Goal: Task Accomplishment & Management: Manage account settings

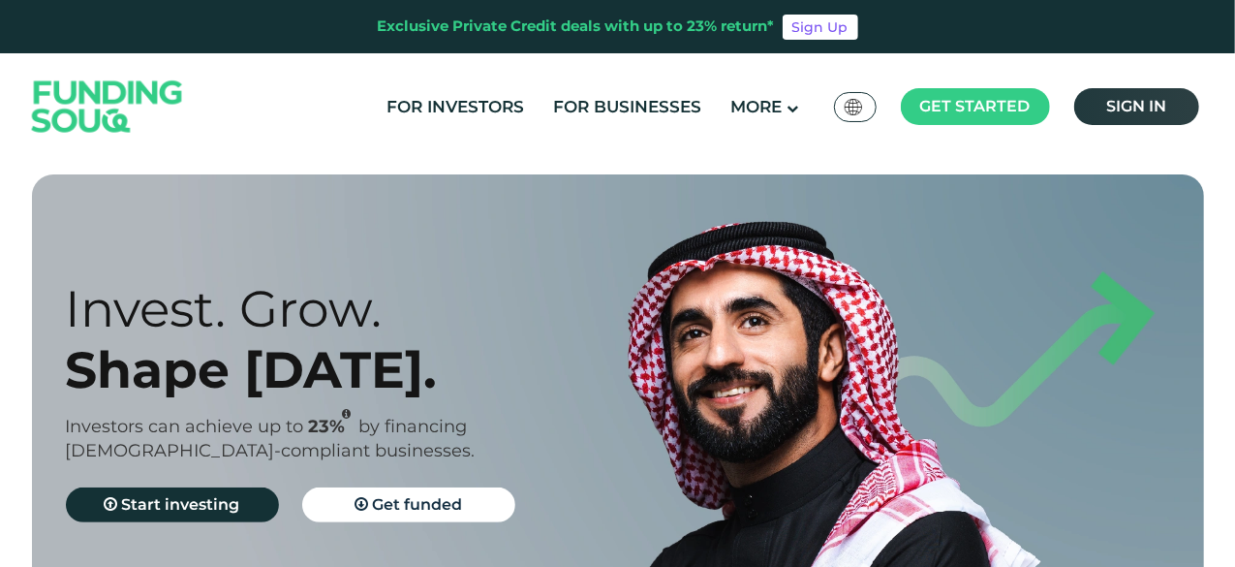
click at [1140, 100] on span "Sign in" at bounding box center [1136, 106] width 60 height 18
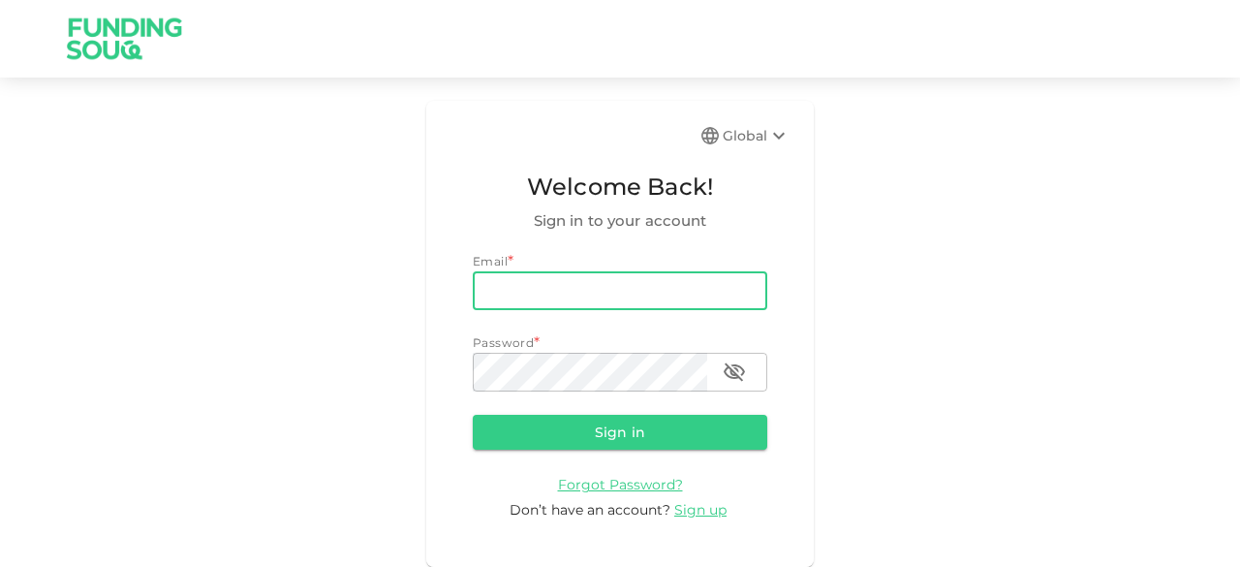
click at [540, 287] on input "email" at bounding box center [620, 290] width 294 height 39
type input "salemalkalbani2@gmail.com"
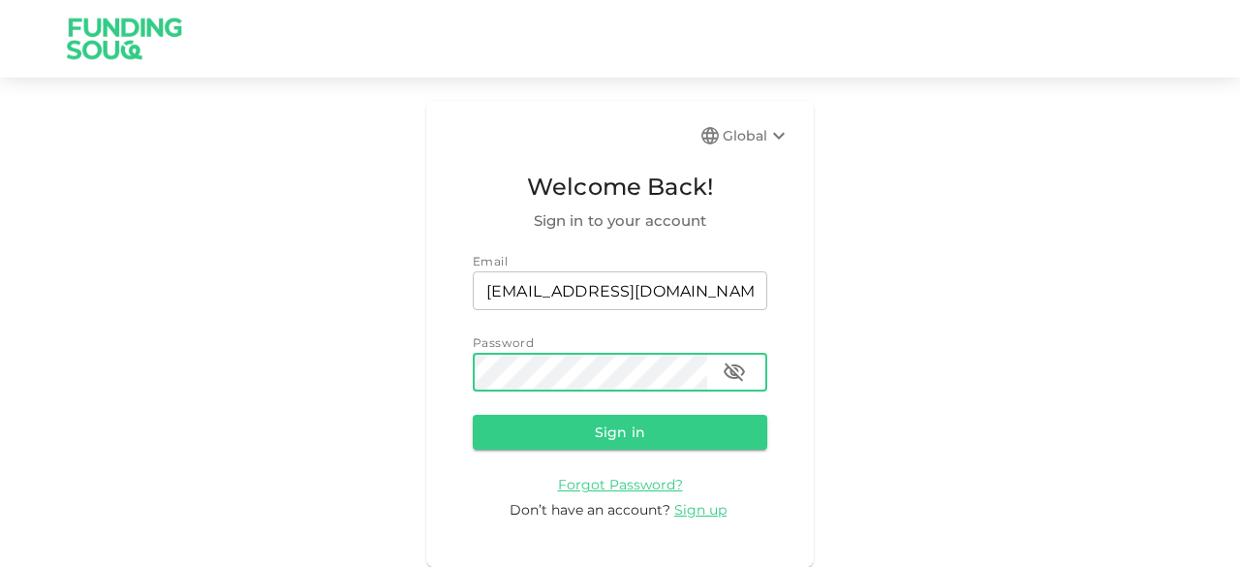
click at [473, 414] on button "Sign in" at bounding box center [620, 431] width 294 height 35
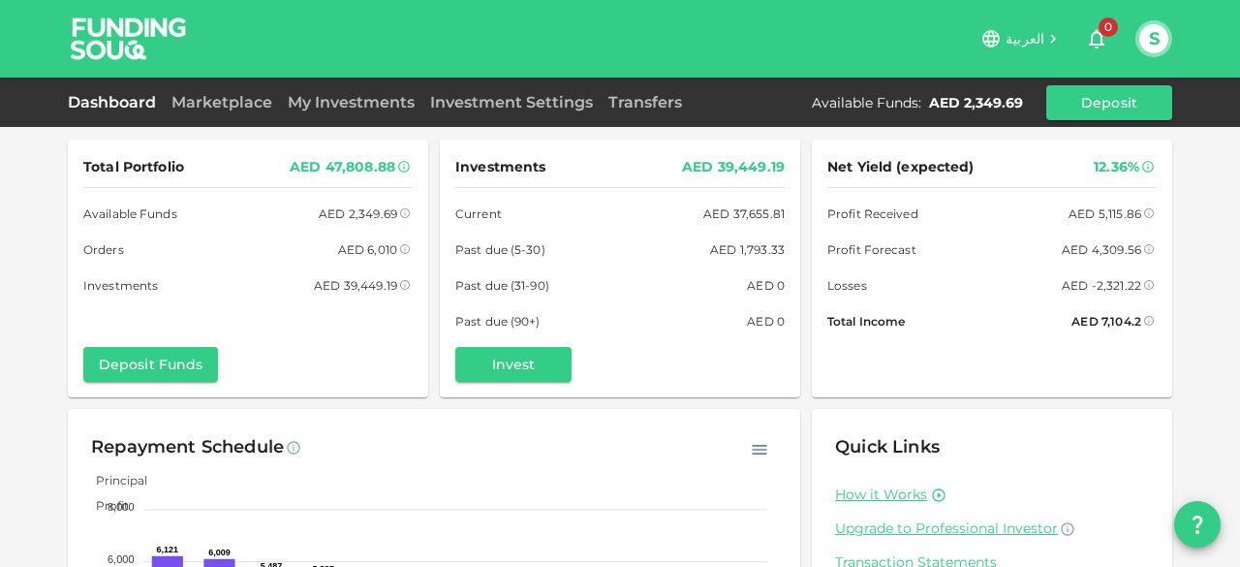
click at [1034, 37] on span "العربية" at bounding box center [1024, 38] width 39 height 17
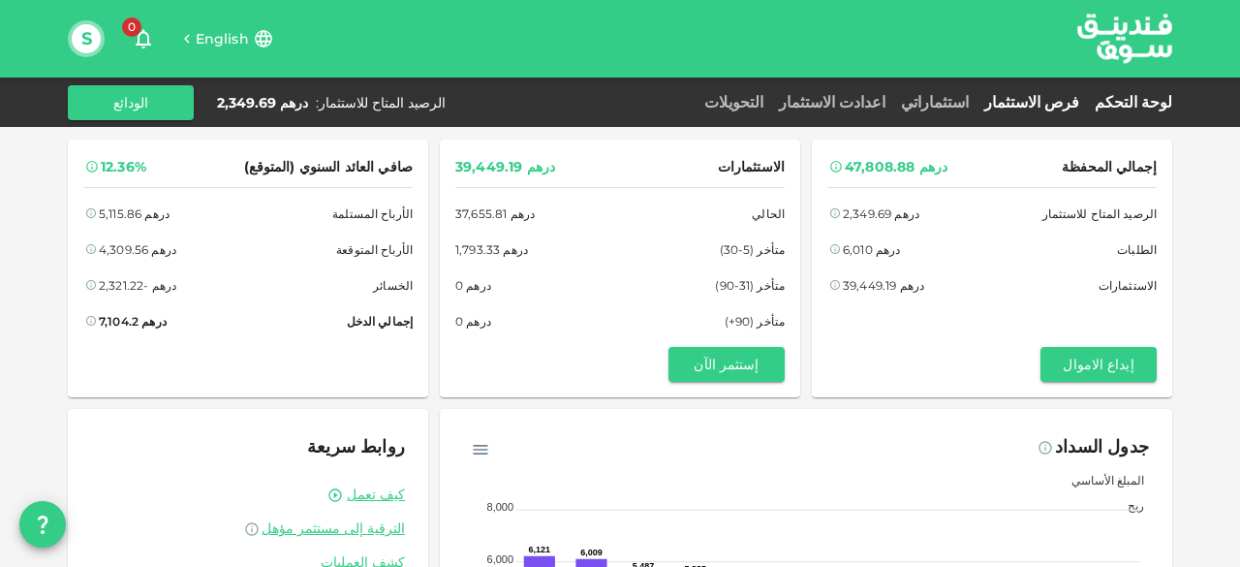
click at [1054, 104] on link "فرص الاستثمار" at bounding box center [1031, 102] width 110 height 18
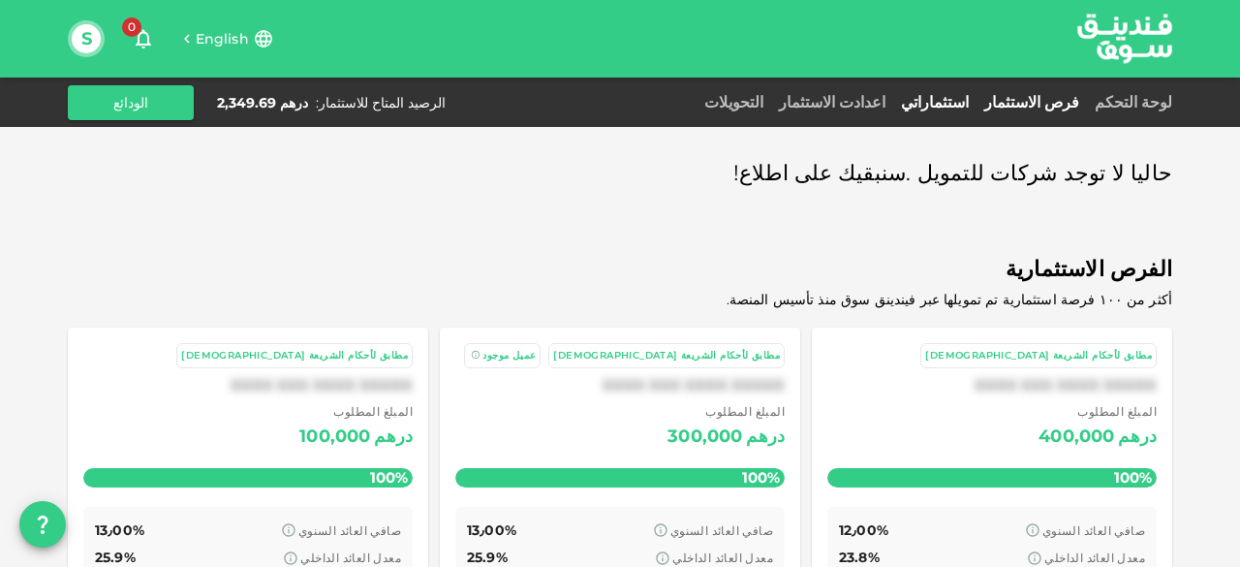
click at [976, 102] on link "استثماراتي" at bounding box center [934, 102] width 83 height 18
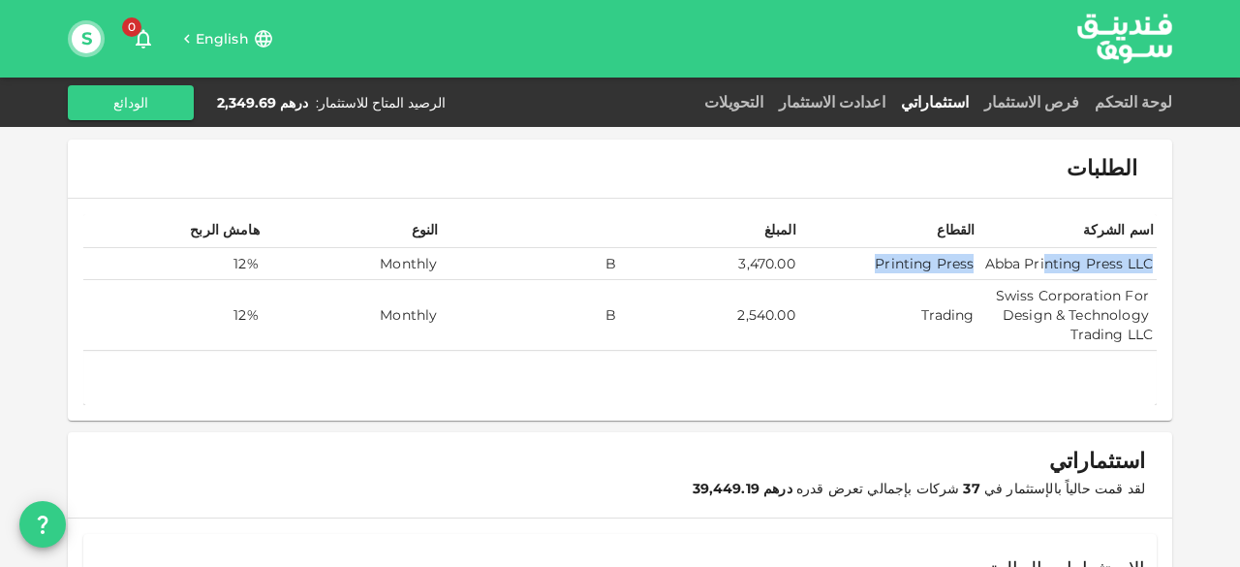
drag, startPoint x: 886, startPoint y: 264, endPoint x: 1056, endPoint y: 263, distance: 169.5
click at [1056, 263] on tr "Abba Printing Press LLC Printing Press 3,470.00 B Monthly 12%" at bounding box center [619, 264] width 1073 height 32
click at [883, 266] on td "Printing Press" at bounding box center [888, 264] width 179 height 32
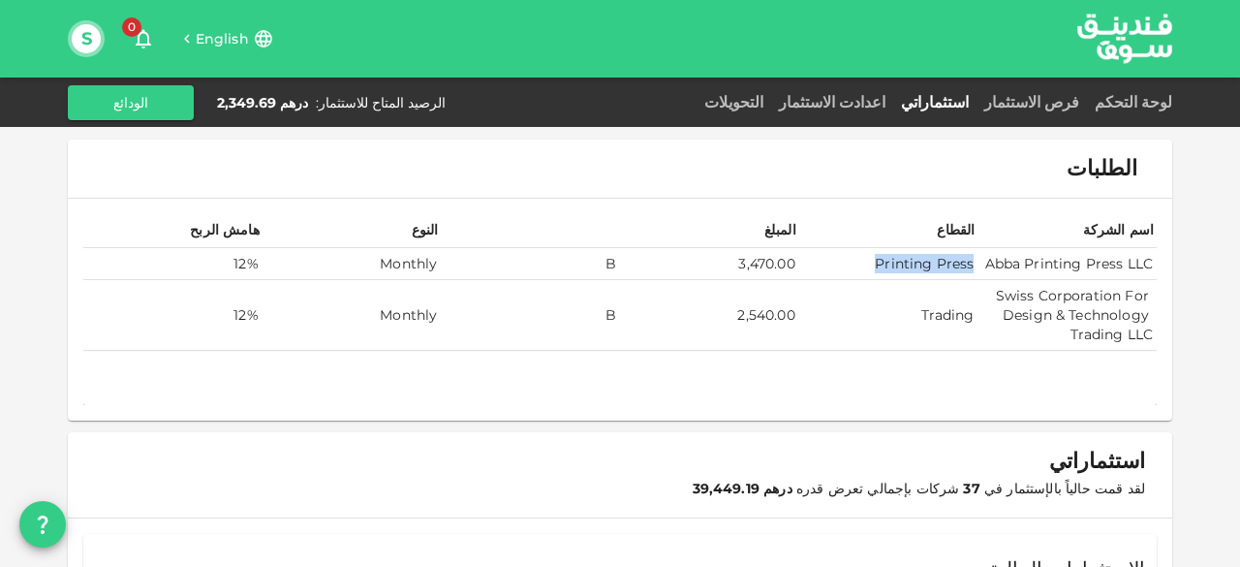
click at [882, 266] on td "Printing Press" at bounding box center [888, 264] width 179 height 32
click at [1156, 262] on td "Abba Printing Press LLC" at bounding box center [1066, 264] width 179 height 32
drag, startPoint x: 1157, startPoint y: 264, endPoint x: 885, endPoint y: 268, distance: 272.1
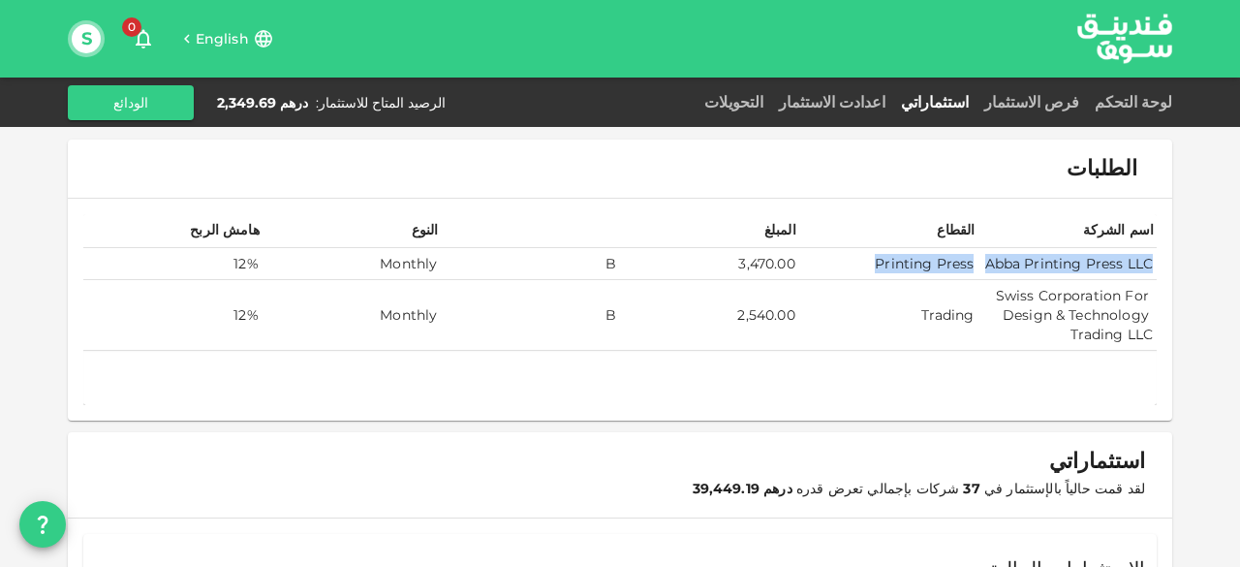
click at [885, 268] on tr "Abba Printing Press LLC Printing Press 3,470.00 B Monthly 12%" at bounding box center [619, 264] width 1073 height 32
copy tr "Abba Printing Press LLC Printing Press"
